Goal: Navigation & Orientation: Find specific page/section

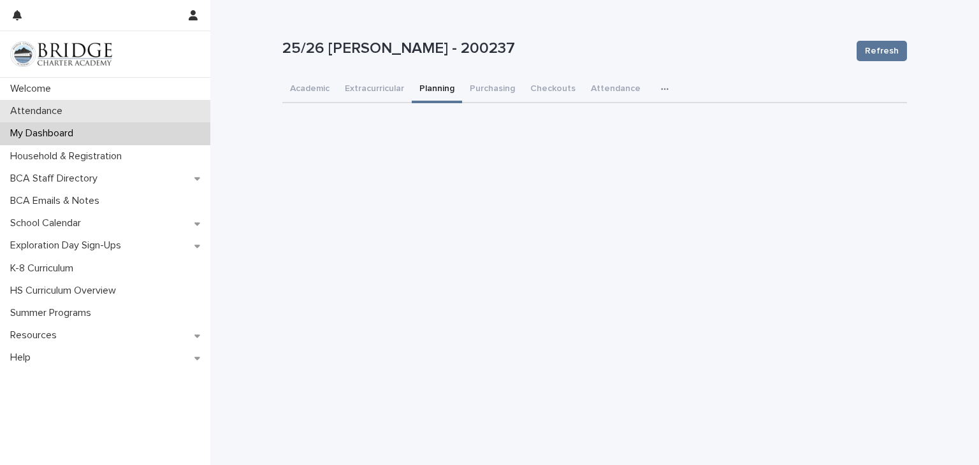
click at [102, 111] on div "Attendance" at bounding box center [105, 111] width 210 height 22
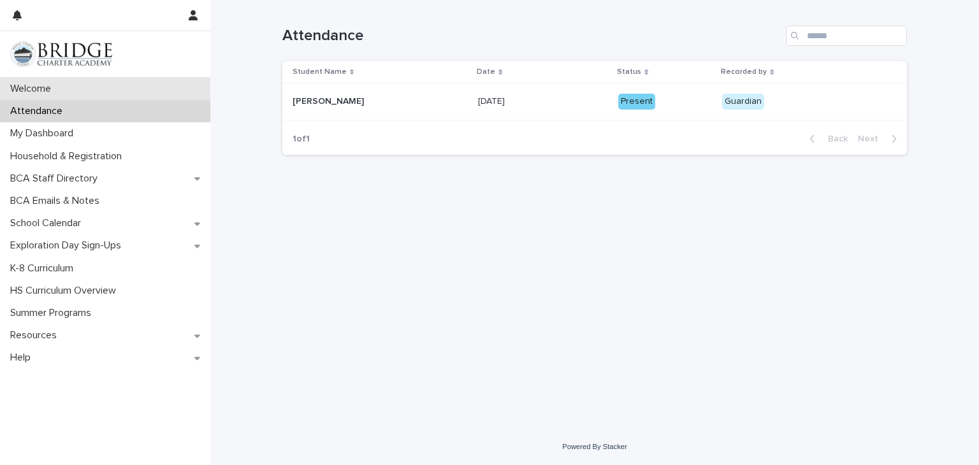
click at [120, 85] on div "Welcome" at bounding box center [105, 89] width 210 height 22
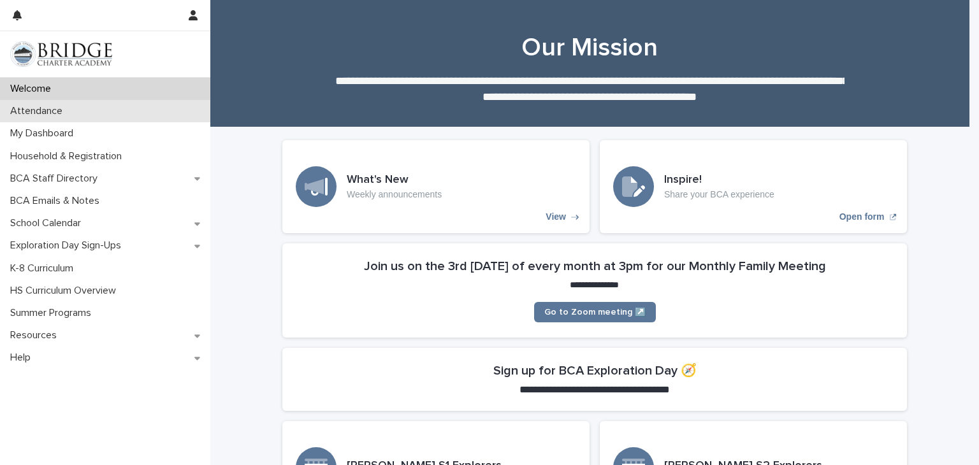
click at [144, 110] on div "Attendance" at bounding box center [105, 111] width 210 height 22
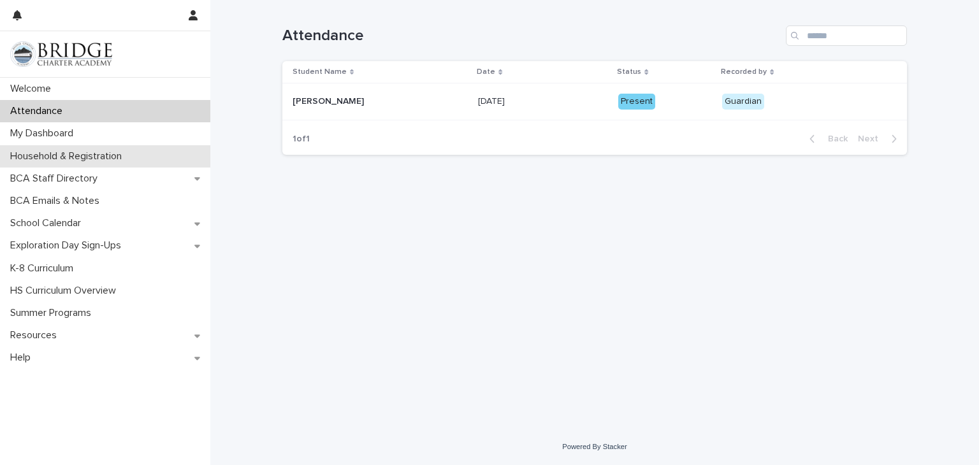
click at [150, 157] on div "Household & Registration" at bounding box center [105, 156] width 210 height 22
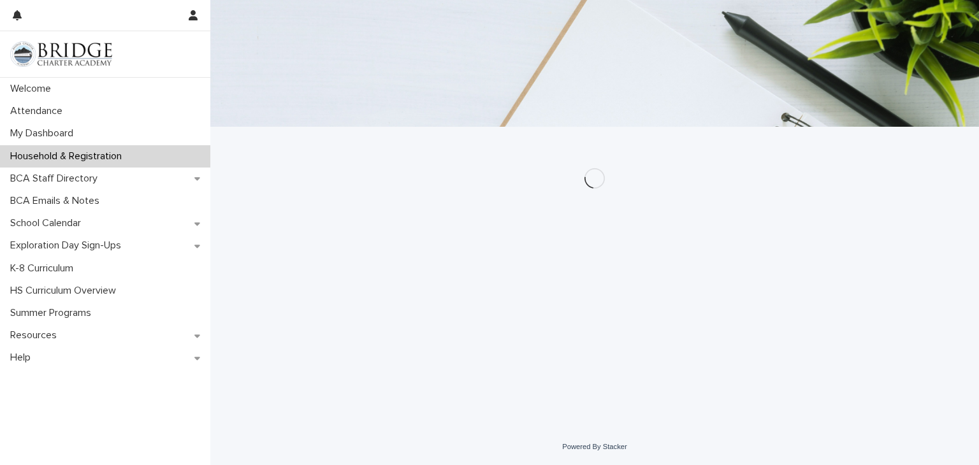
click at [150, 157] on div "Household & Registration" at bounding box center [105, 156] width 210 height 22
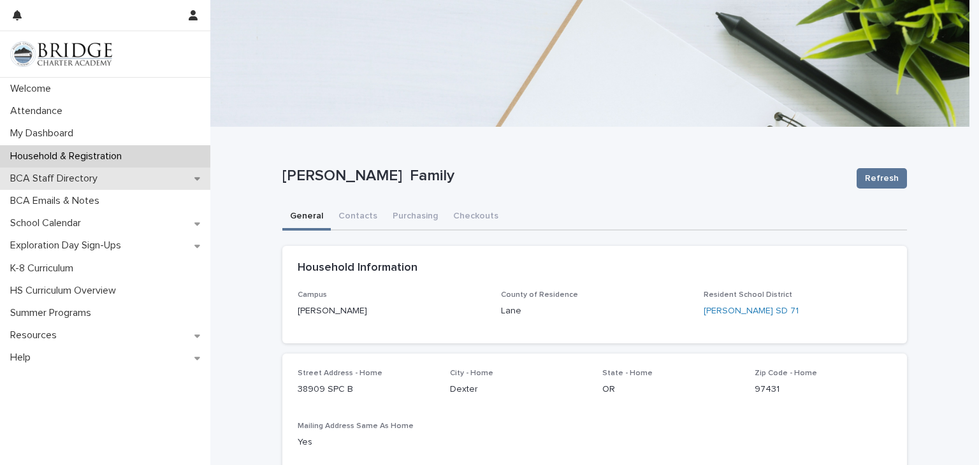
click at [169, 173] on div "BCA Staff Directory" at bounding box center [105, 179] width 210 height 22
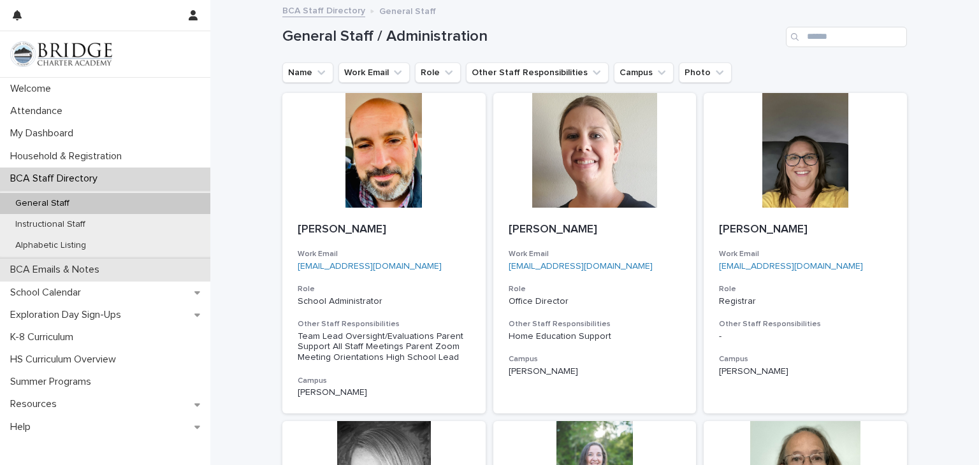
click at [157, 264] on div "BCA Emails & Notes" at bounding box center [105, 270] width 210 height 22
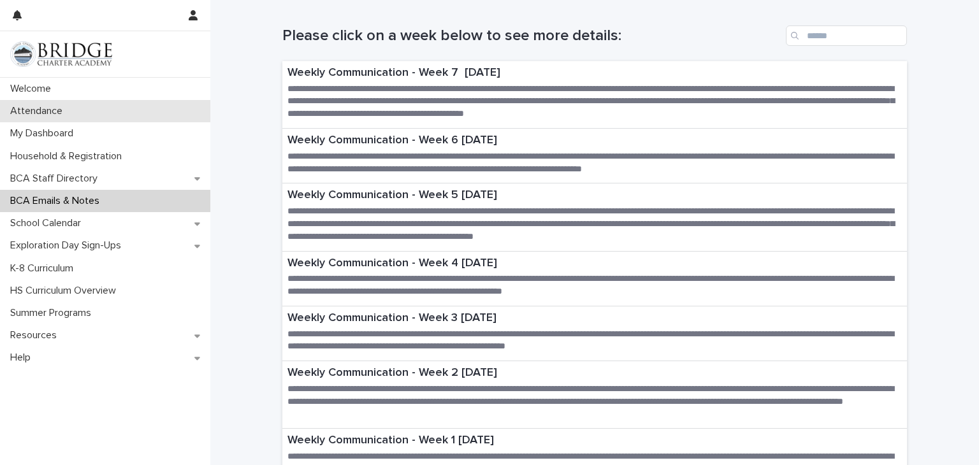
click at [140, 103] on div "Attendance" at bounding box center [105, 111] width 210 height 22
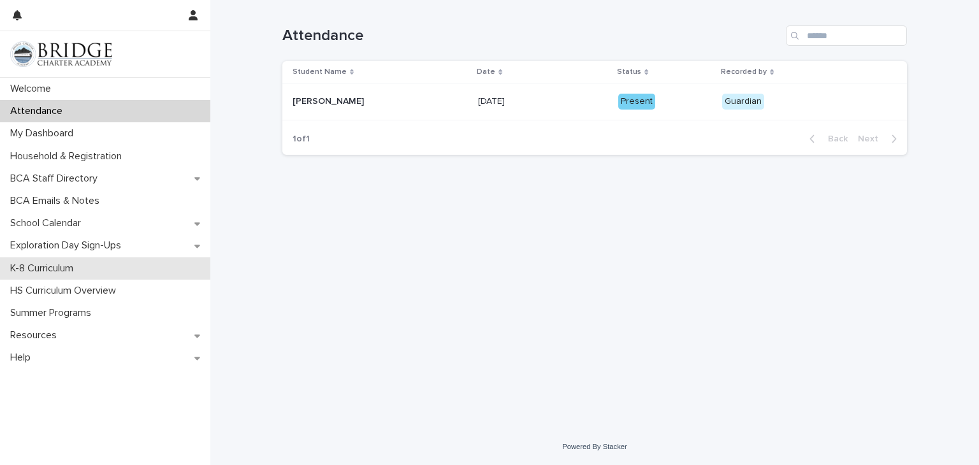
click at [110, 271] on div "K-8 Curriculum" at bounding box center [105, 268] width 210 height 22
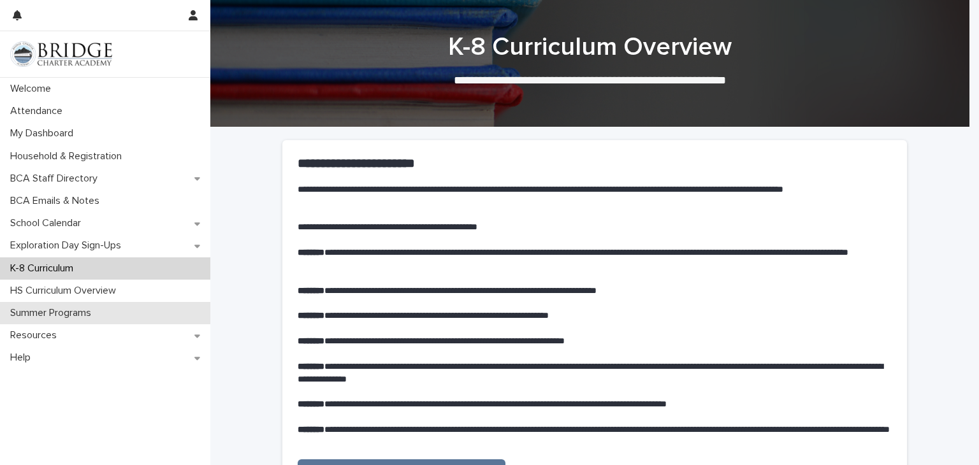
click at [104, 303] on div "Summer Programs" at bounding box center [105, 313] width 210 height 22
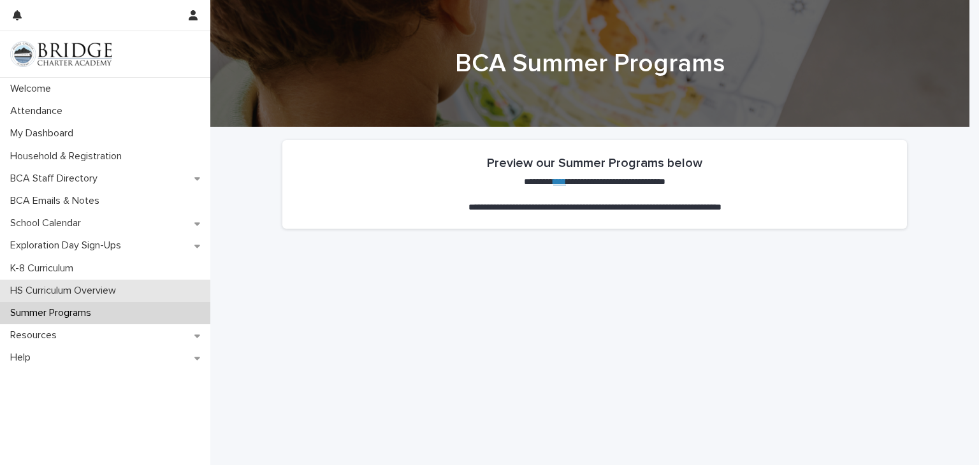
click at [104, 294] on p "HS Curriculum Overview" at bounding box center [65, 291] width 121 height 12
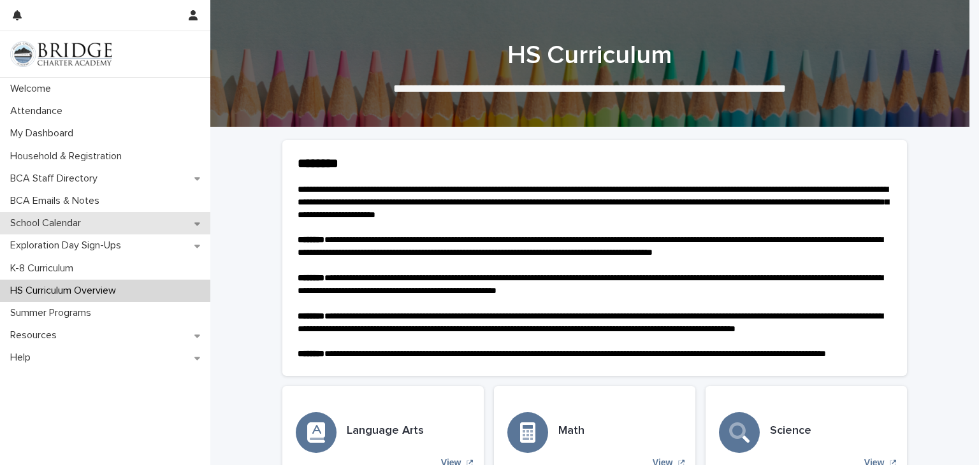
click at [104, 229] on div "School Calendar" at bounding box center [105, 223] width 210 height 22
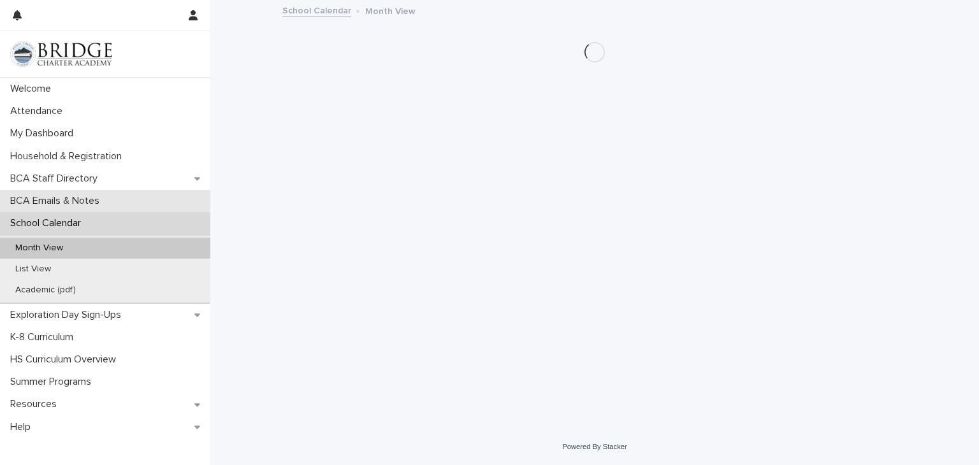
click at [104, 192] on div "BCA Emails & Notes" at bounding box center [105, 201] width 210 height 22
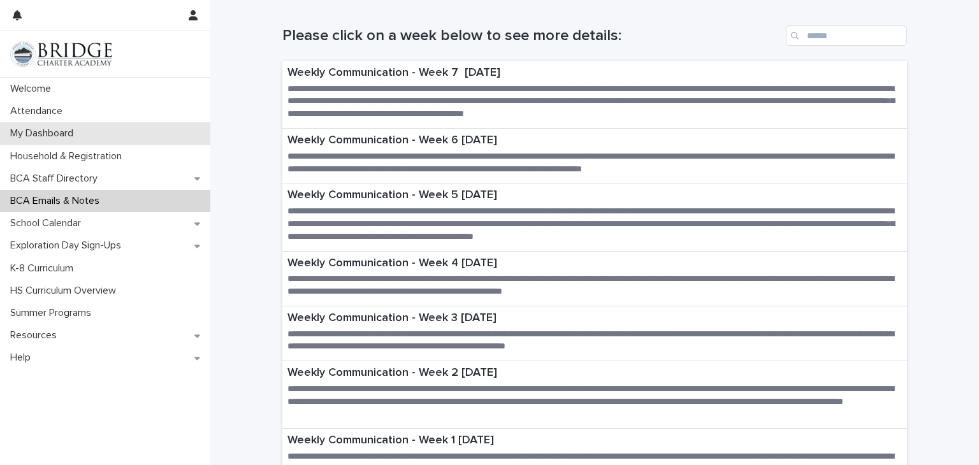
click at [143, 131] on div "My Dashboard" at bounding box center [105, 133] width 210 height 22
